Goal: Entertainment & Leisure: Consume media (video, audio)

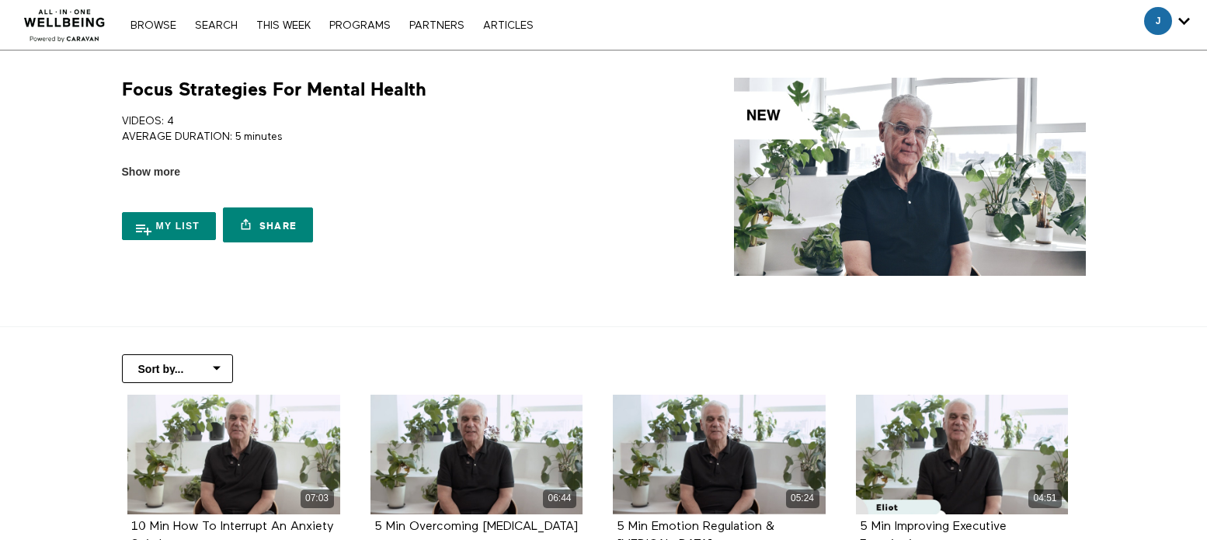
scroll to position [78, 0]
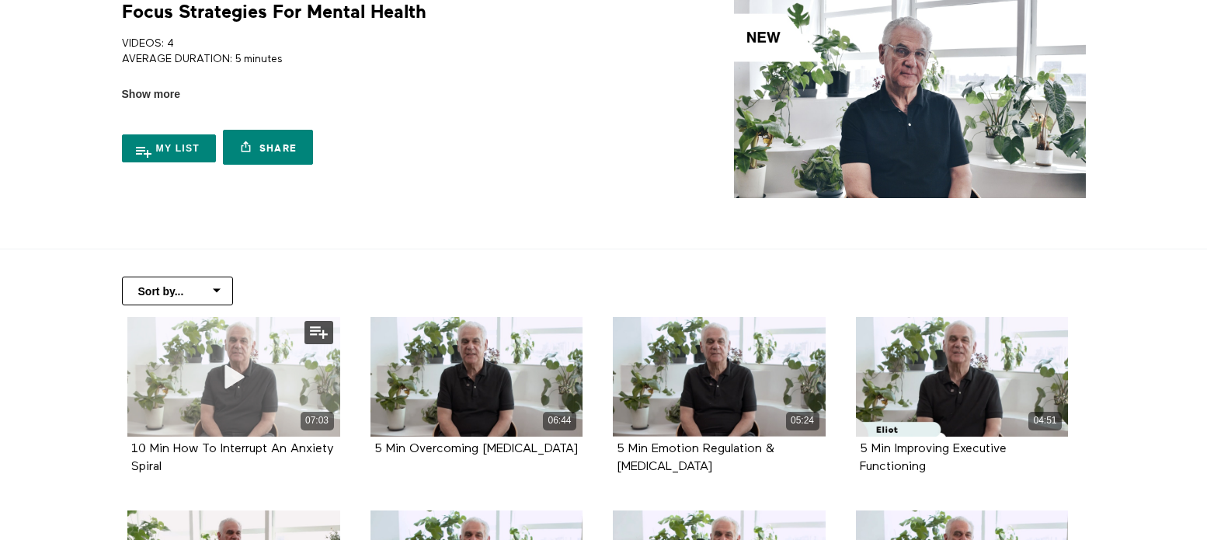
click at [202, 392] on div "07:03" at bounding box center [233, 377] width 213 height 120
